Goal: Book appointment/travel/reservation

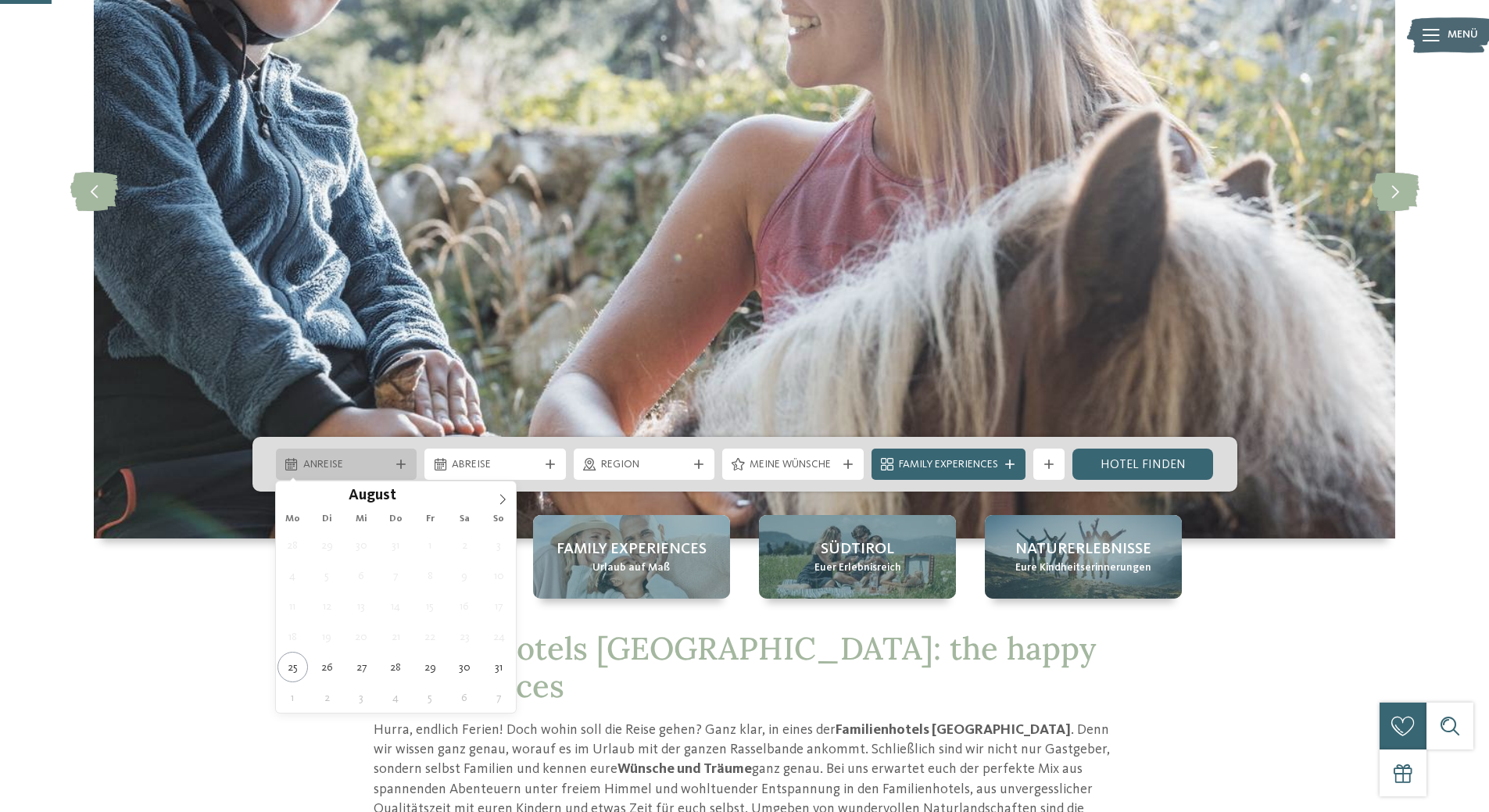
click at [371, 467] on span "Anreise" at bounding box center [346, 465] width 87 height 16
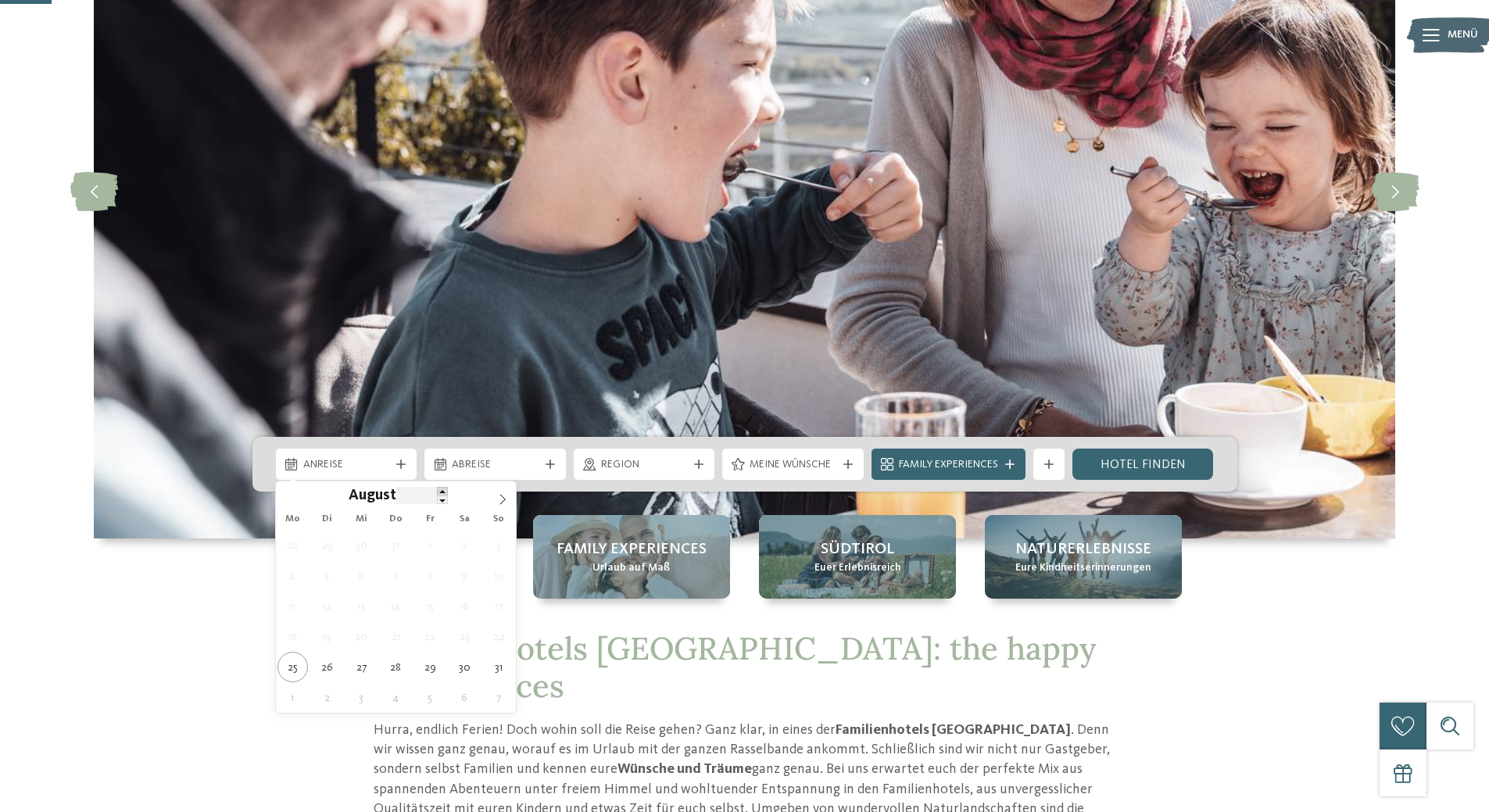
type input "****"
click at [440, 493] on span at bounding box center [443, 491] width 11 height 9
type div "08.08.2026"
type input "****"
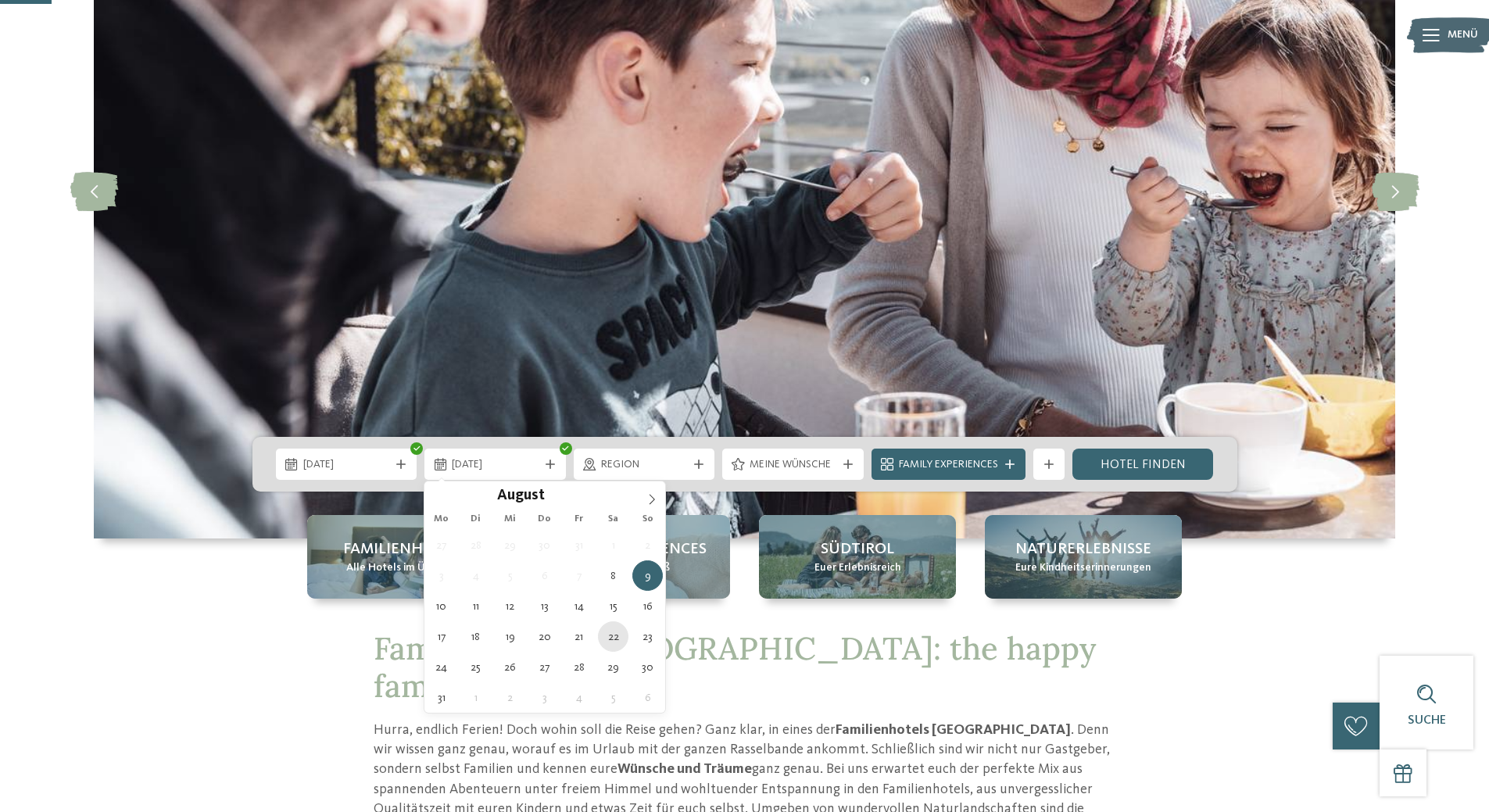
type div "22.08.2026"
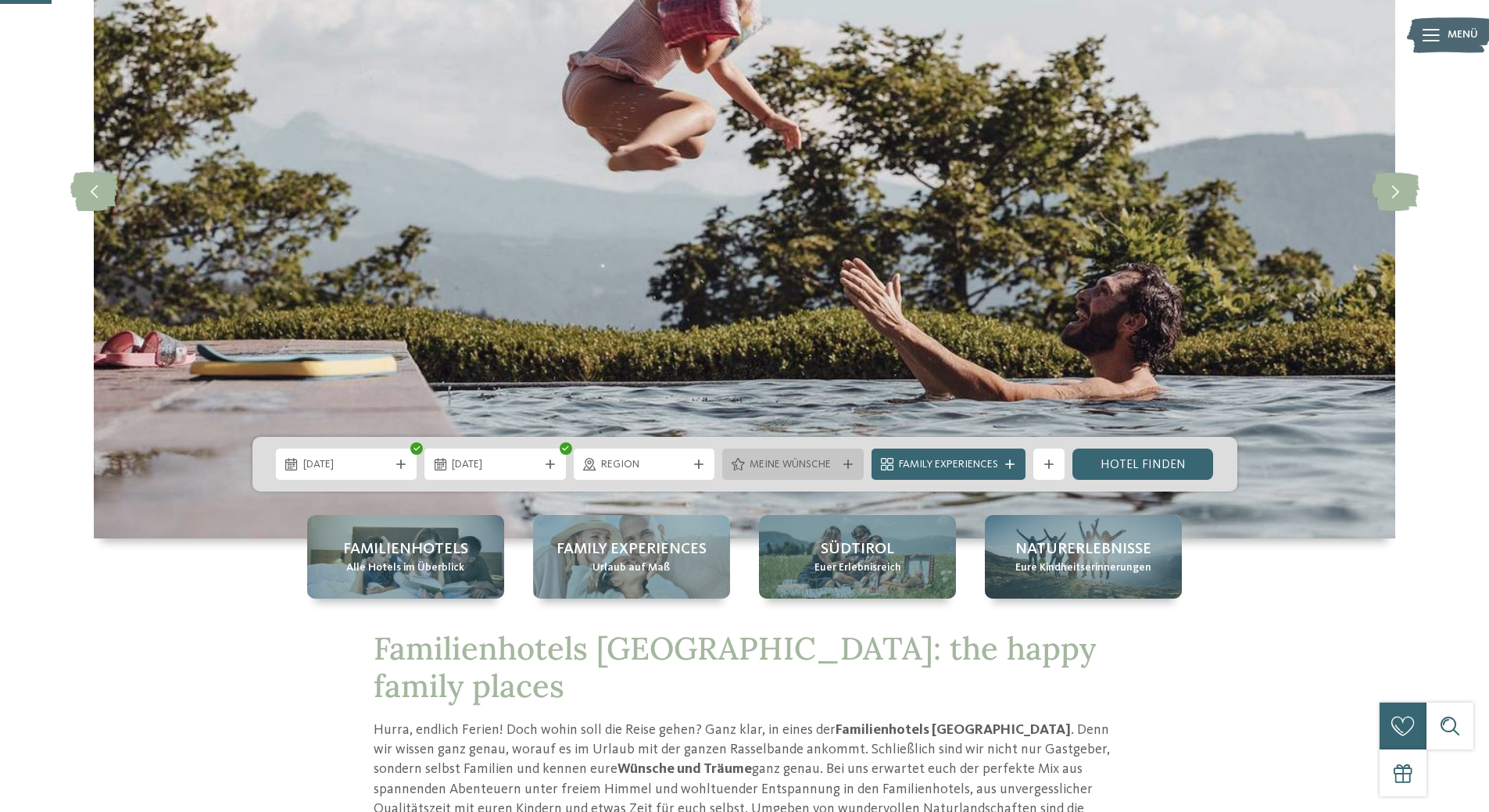
click at [846, 463] on icon at bounding box center [848, 464] width 10 height 10
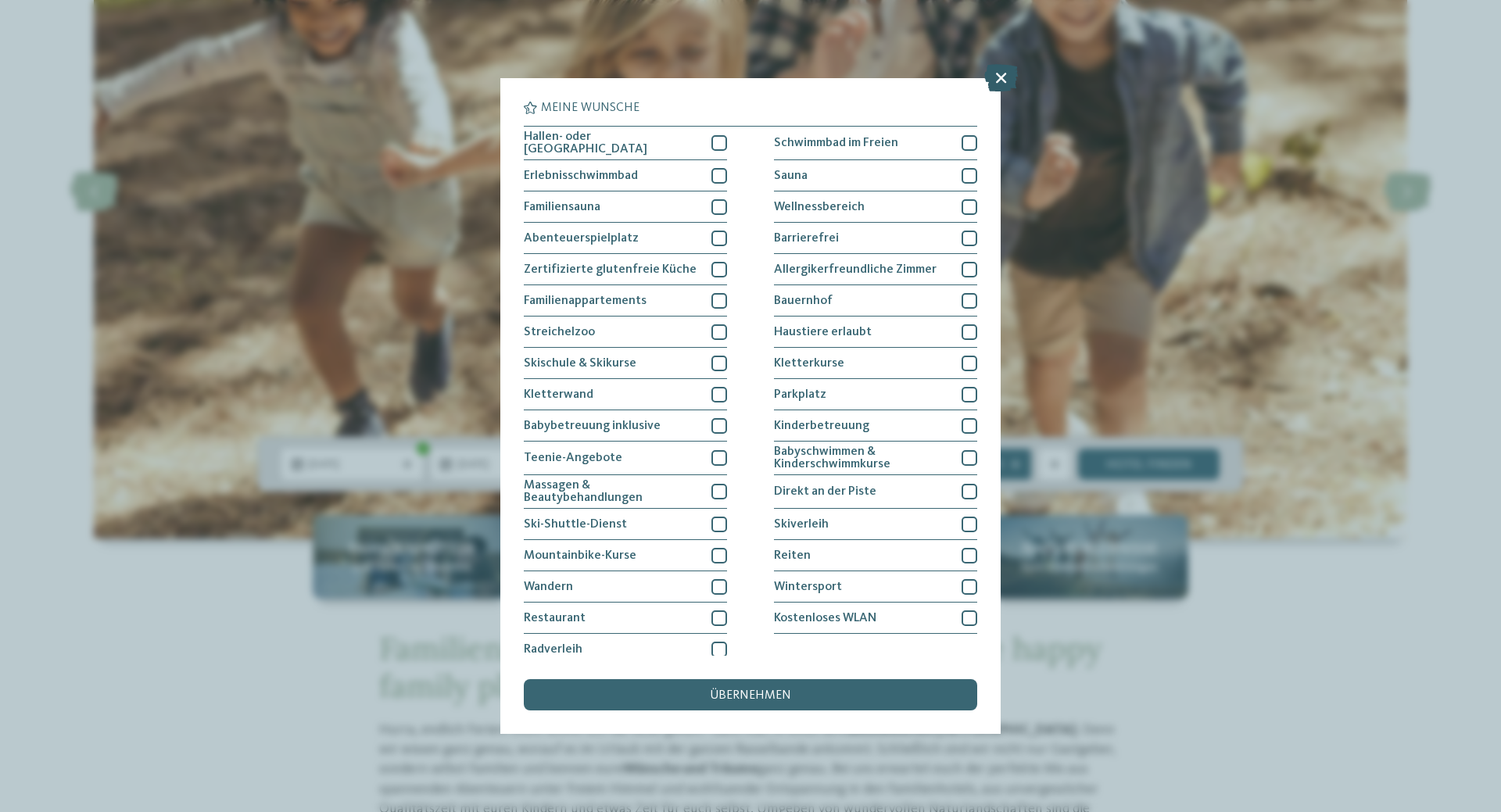
click at [994, 80] on icon at bounding box center [1001, 77] width 34 height 27
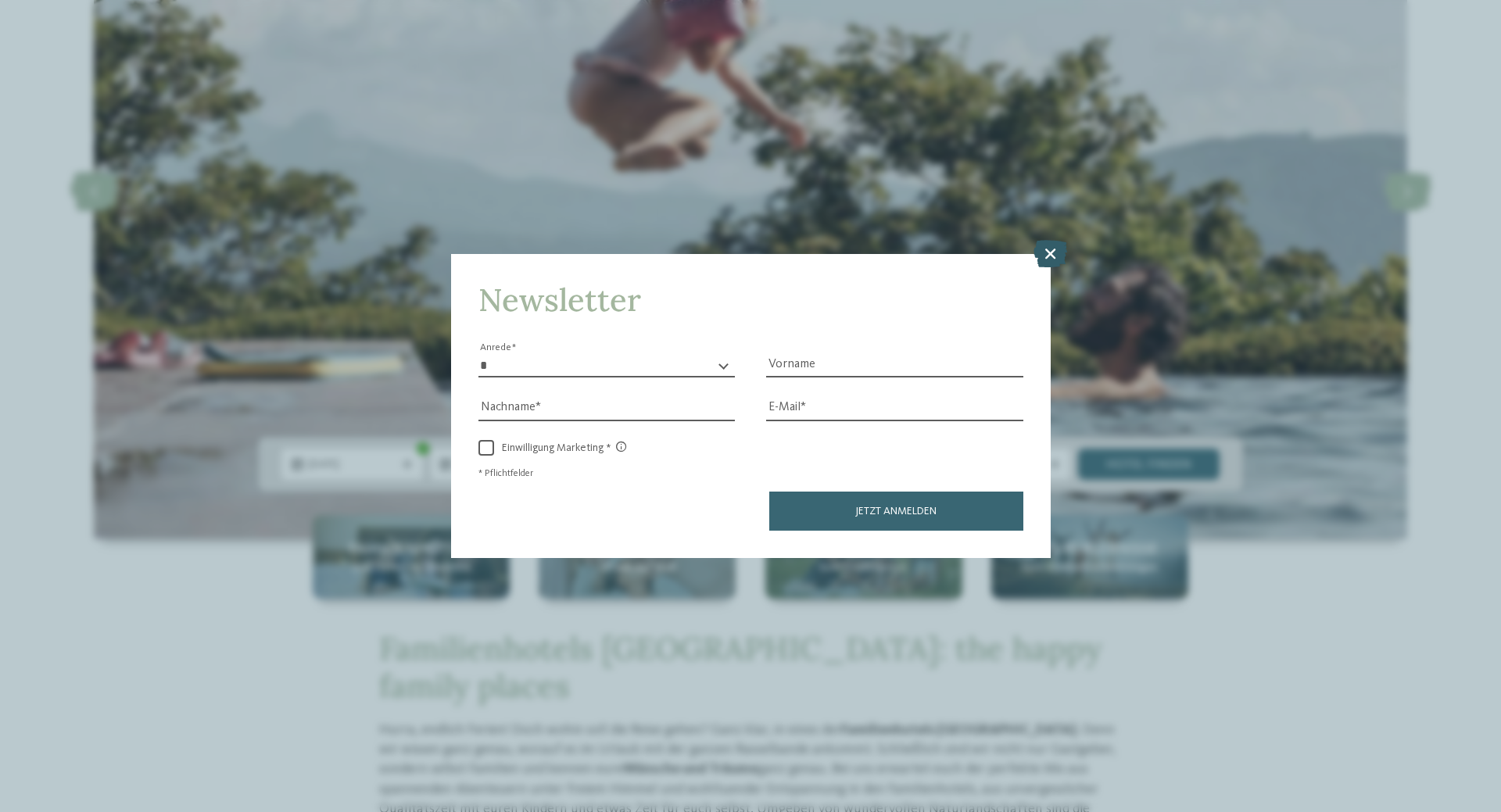
click at [1046, 254] on icon at bounding box center [1050, 254] width 34 height 27
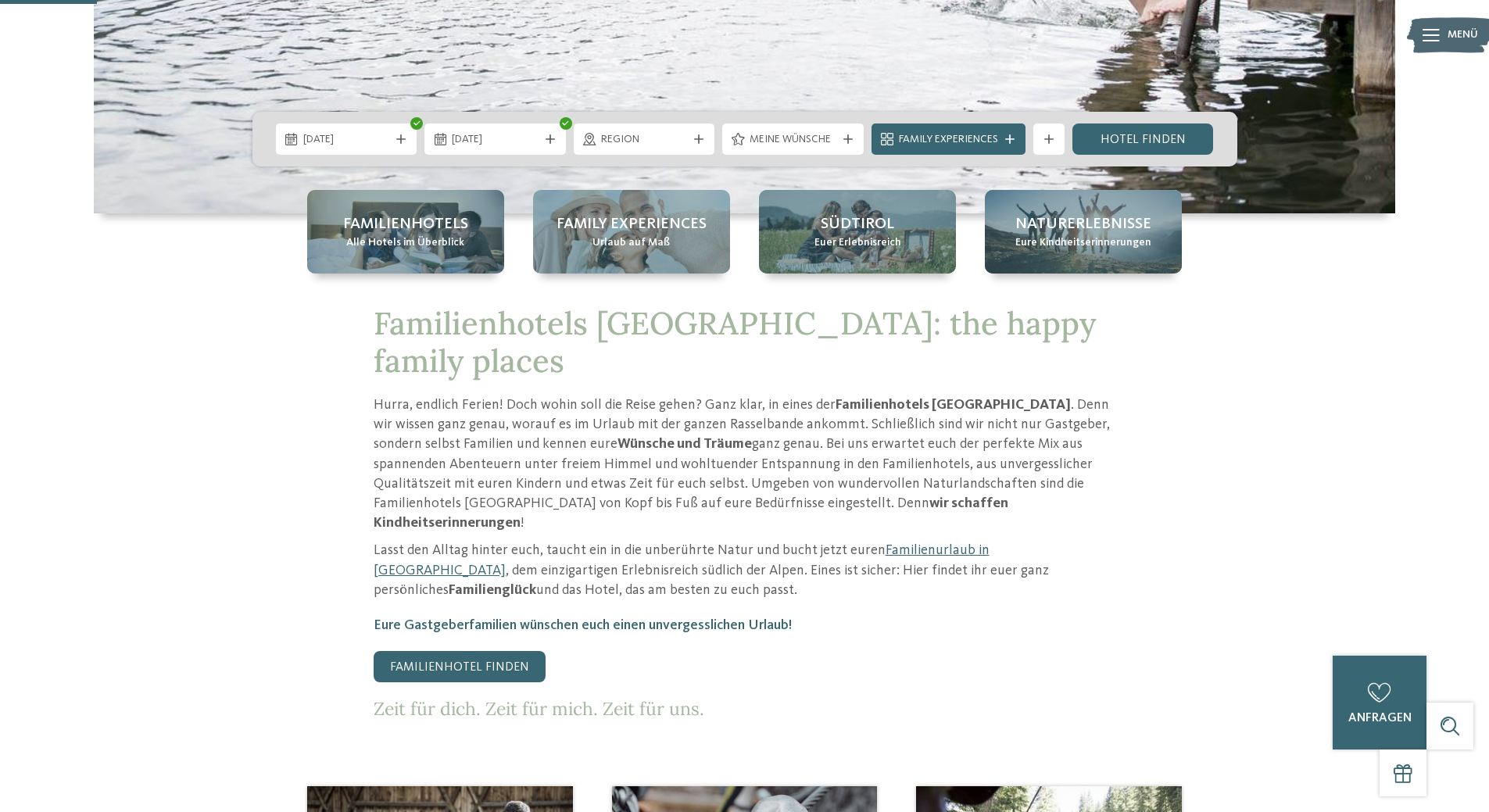
scroll to position [469, 0]
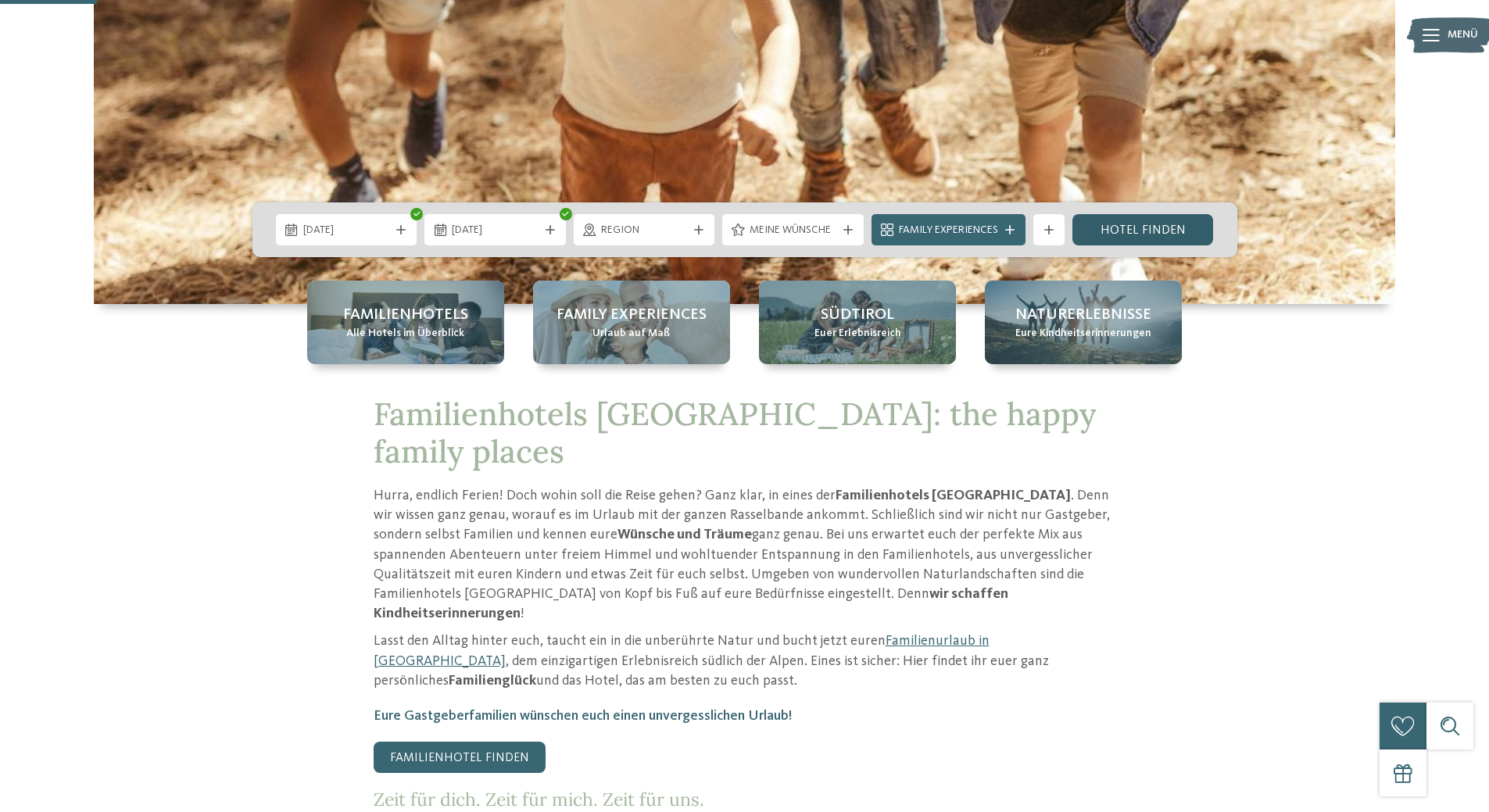
click at [1100, 231] on link "Hotel finden" at bounding box center [1143, 229] width 141 height 31
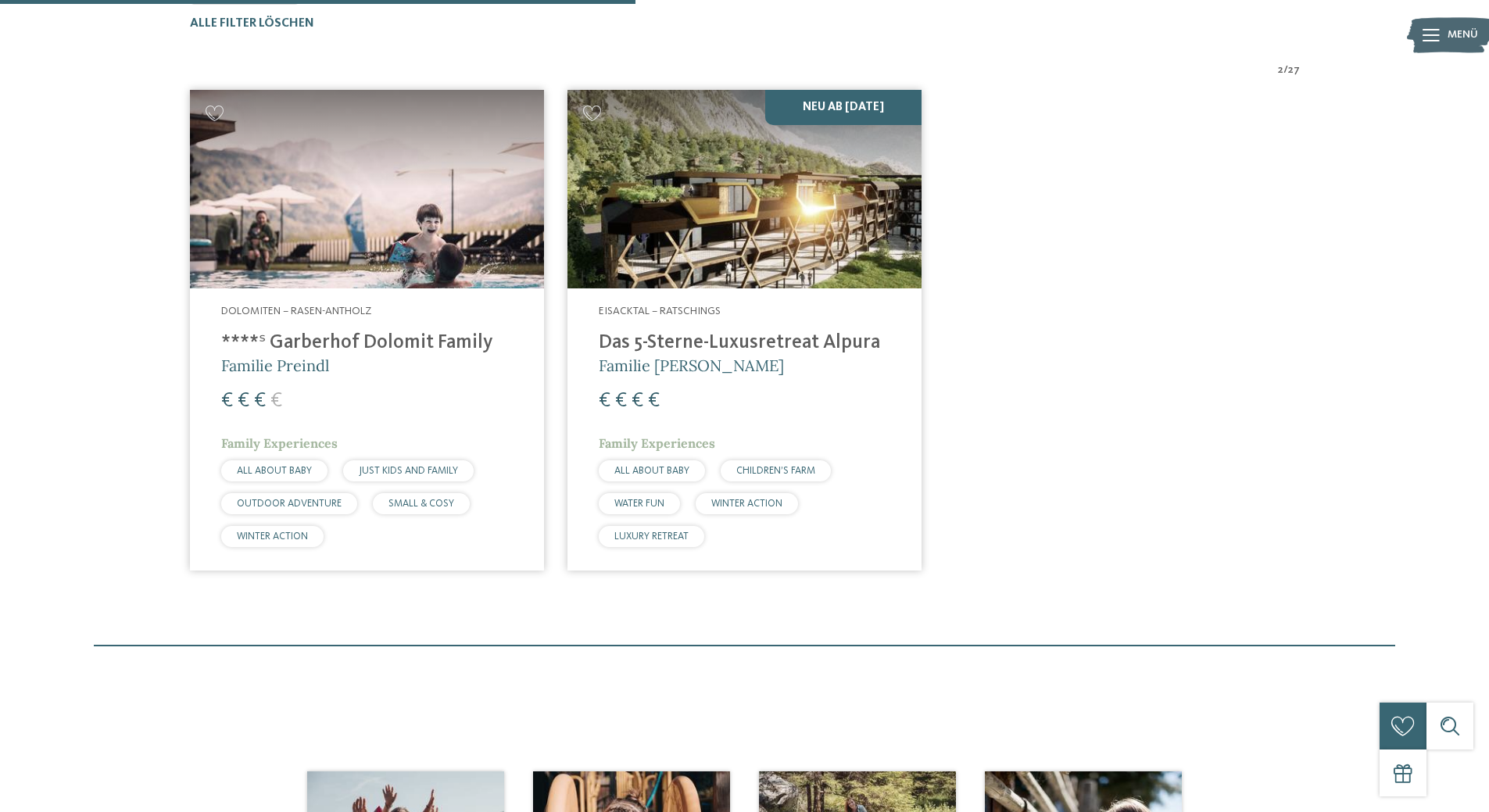
scroll to position [513, 0]
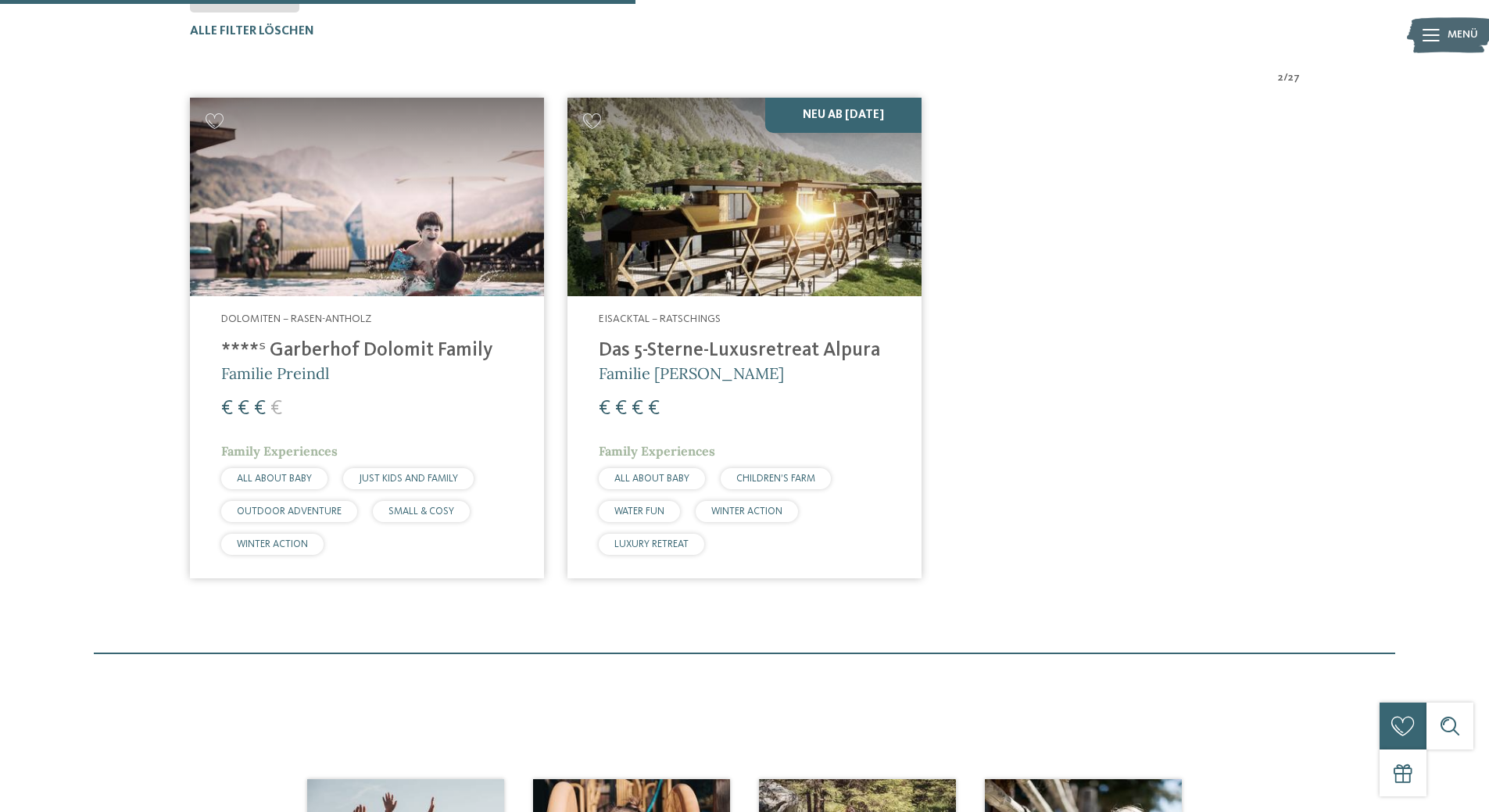
click at [764, 372] on h5 "Familie [PERSON_NAME]" at bounding box center [744, 373] width 291 height 22
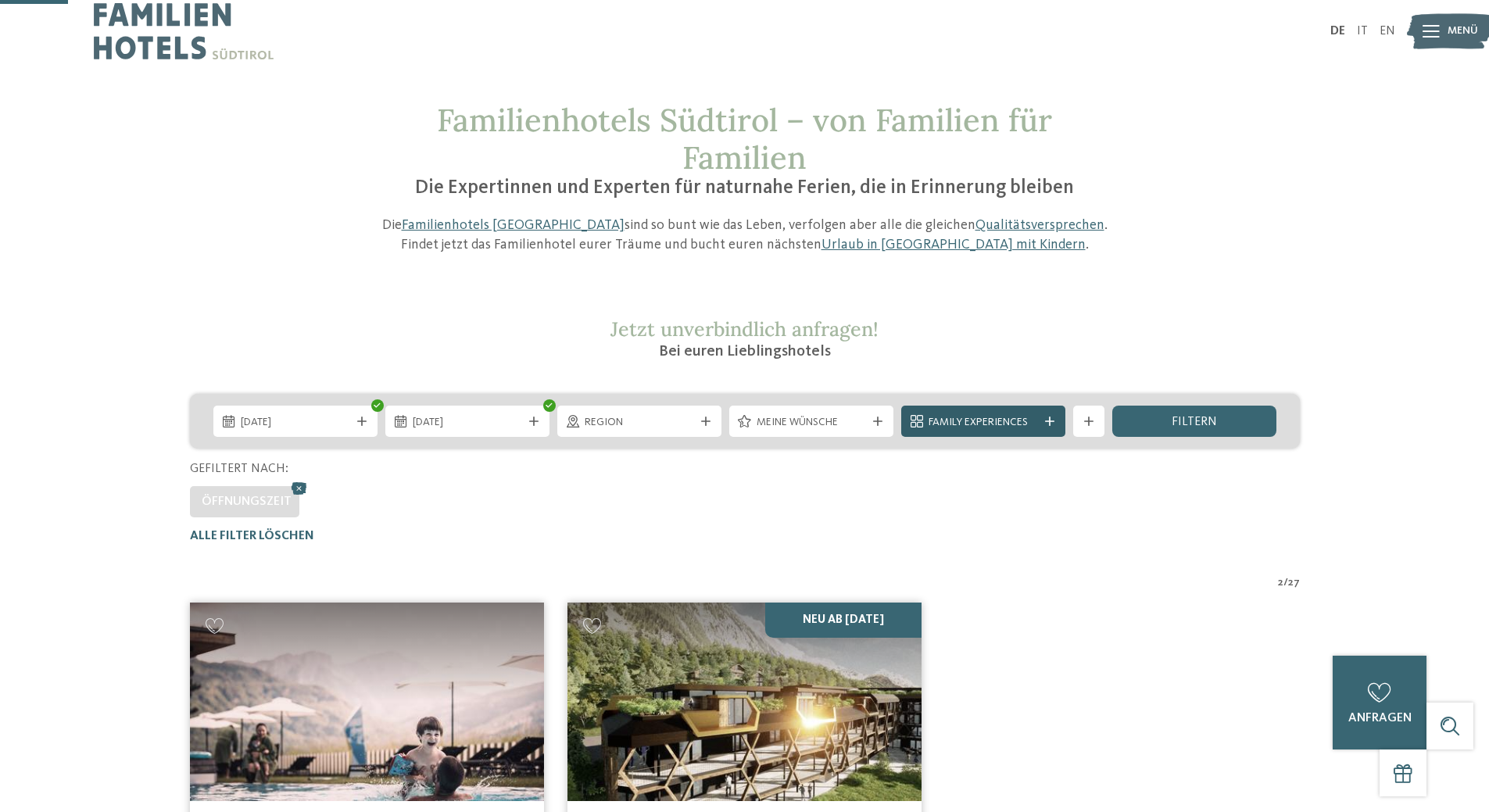
scroll to position [0, 0]
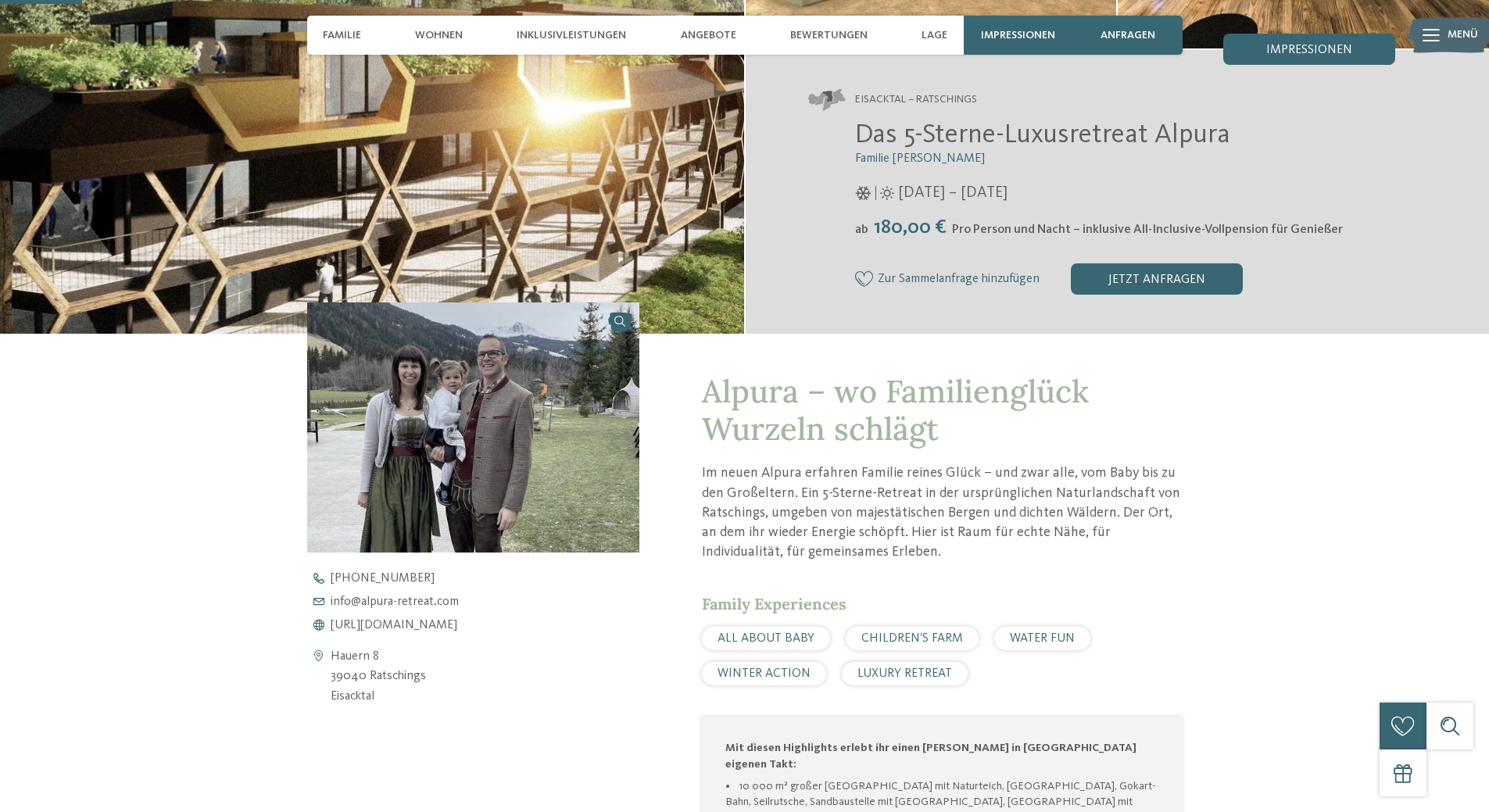
scroll to position [313, 0]
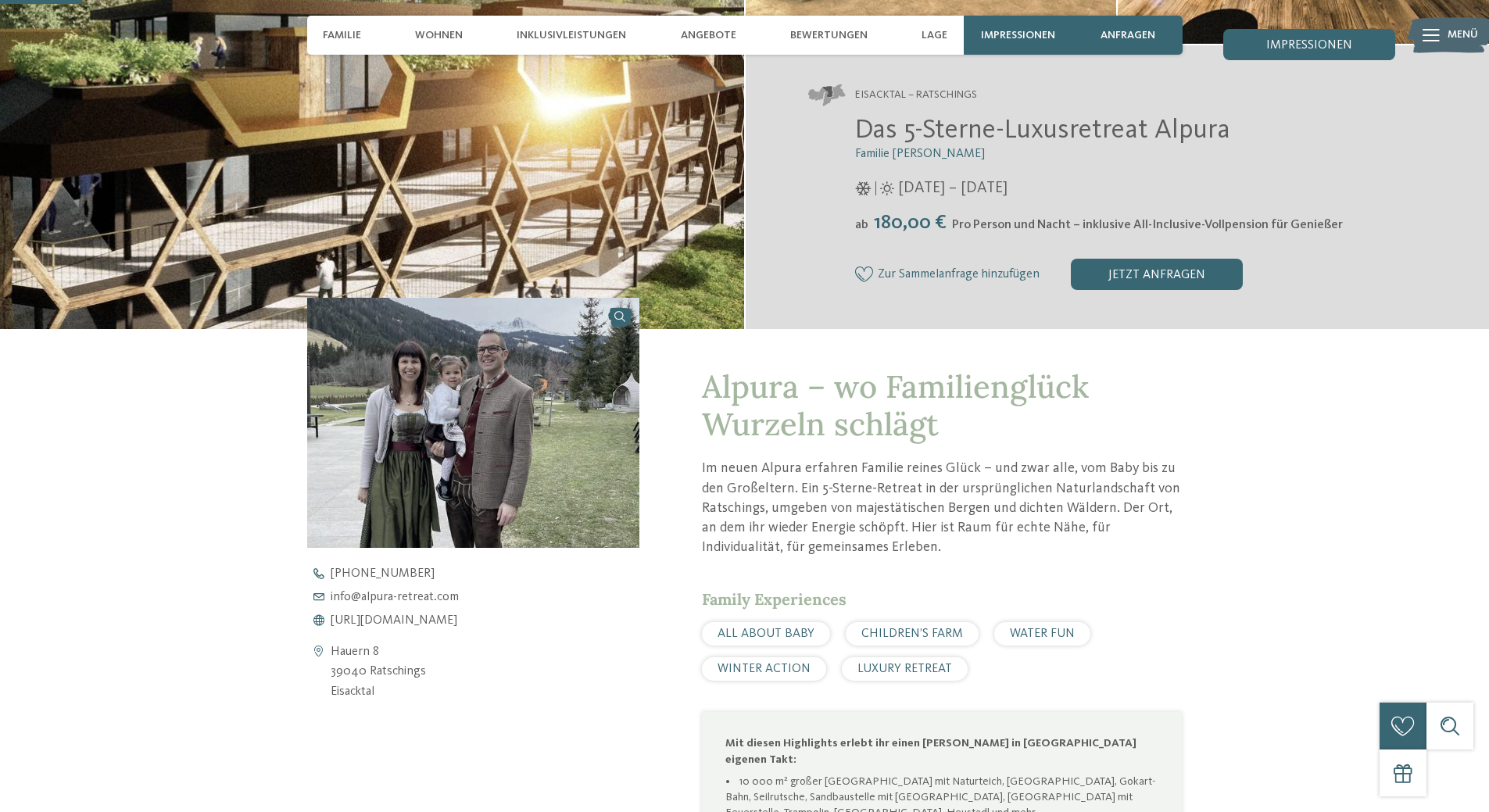
click at [424, 612] on div "[PHONE_NUMBER] info@ no-spam. alpura-retreat. no-spam. com [URL][DOMAIN_NAME]" at bounding box center [487, 597] width 360 height 59
click at [422, 621] on span "[URL][DOMAIN_NAME]" at bounding box center [393, 621] width 127 height 13
